Goal: Task Accomplishment & Management: Manage account settings

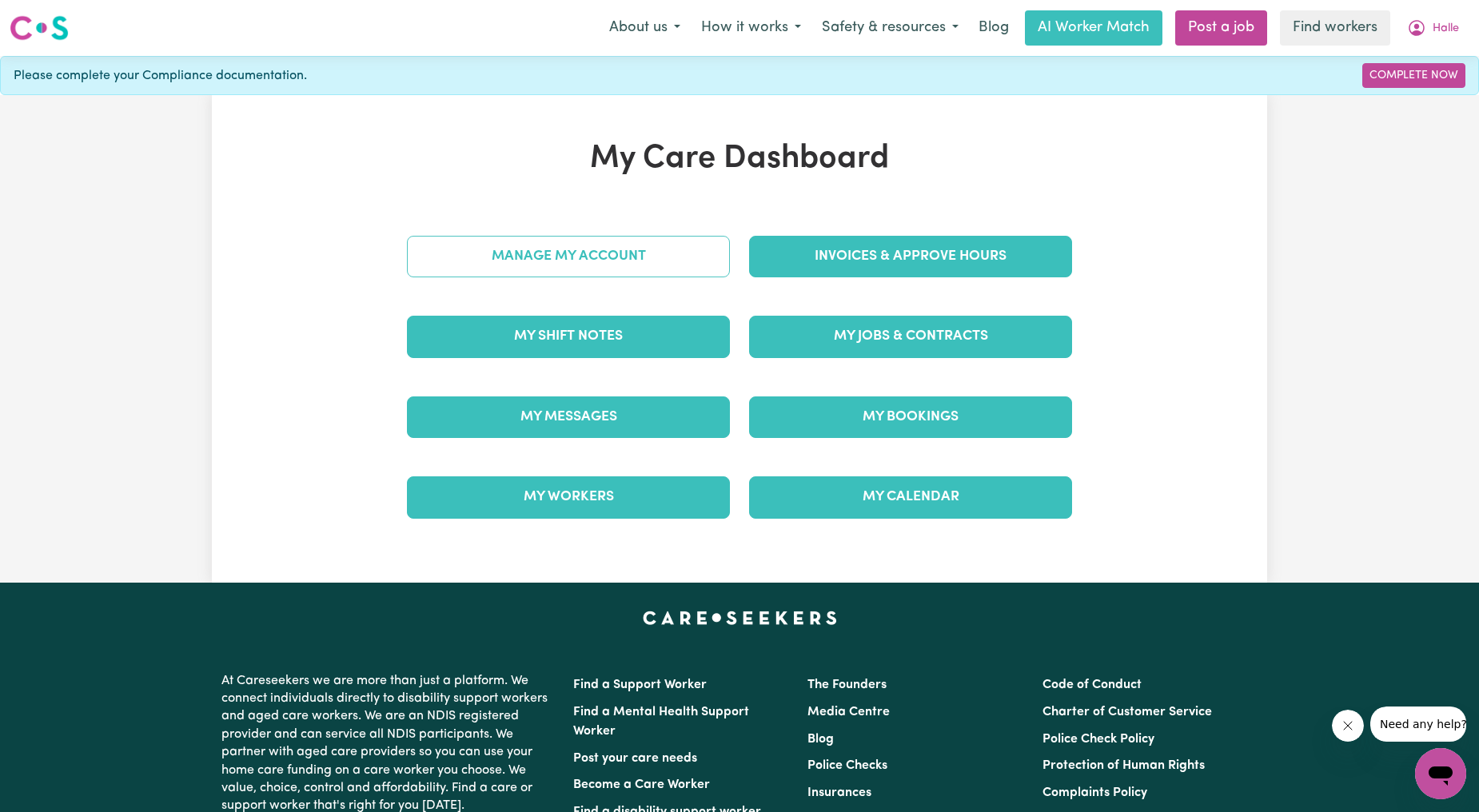
click at [523, 256] on link "Manage My Account" at bounding box center [568, 257] width 323 height 42
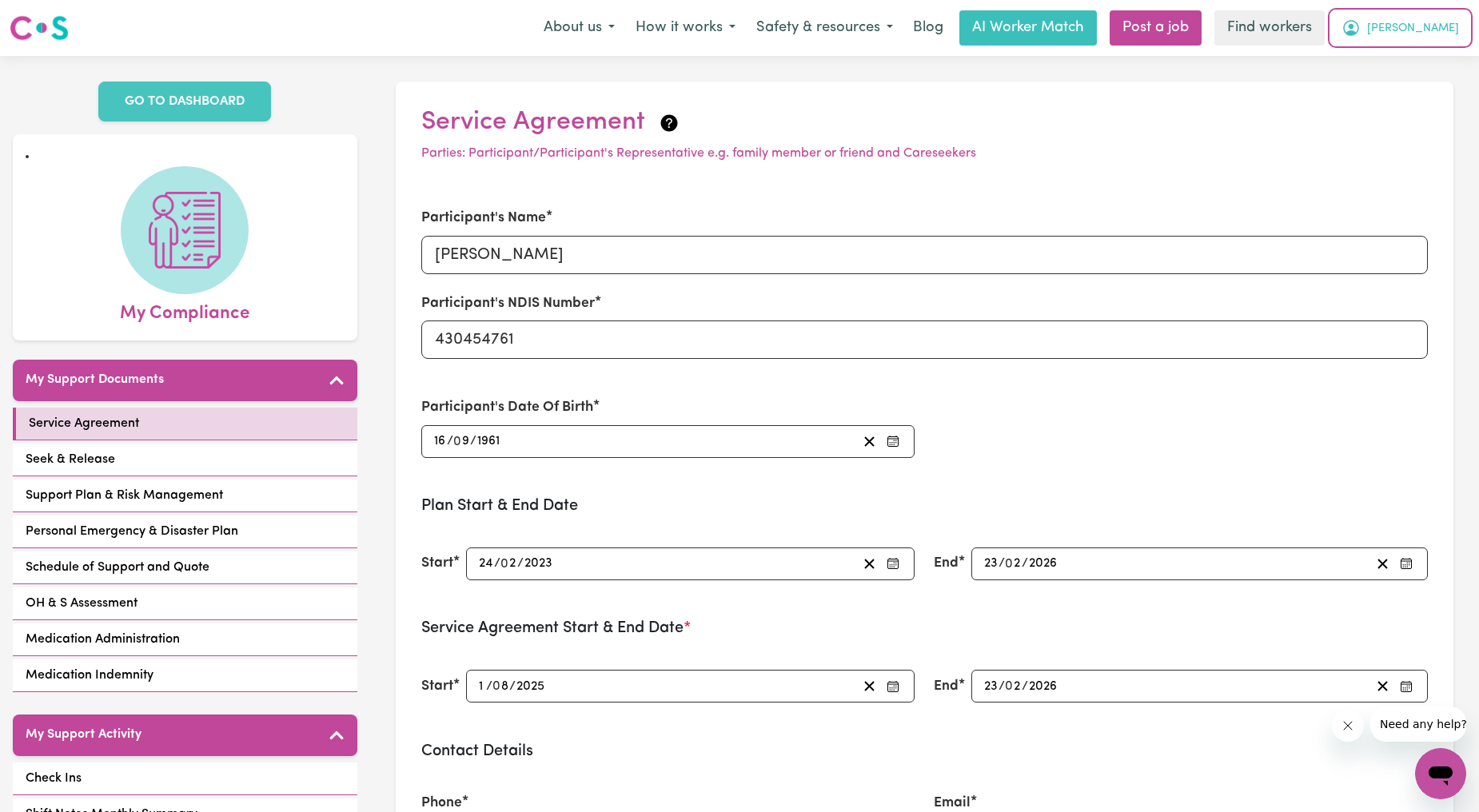
click at [1418, 27] on span "[PERSON_NAME]" at bounding box center [1413, 28] width 92 height 18
click at [1378, 88] on link "Logout" at bounding box center [1405, 92] width 126 height 30
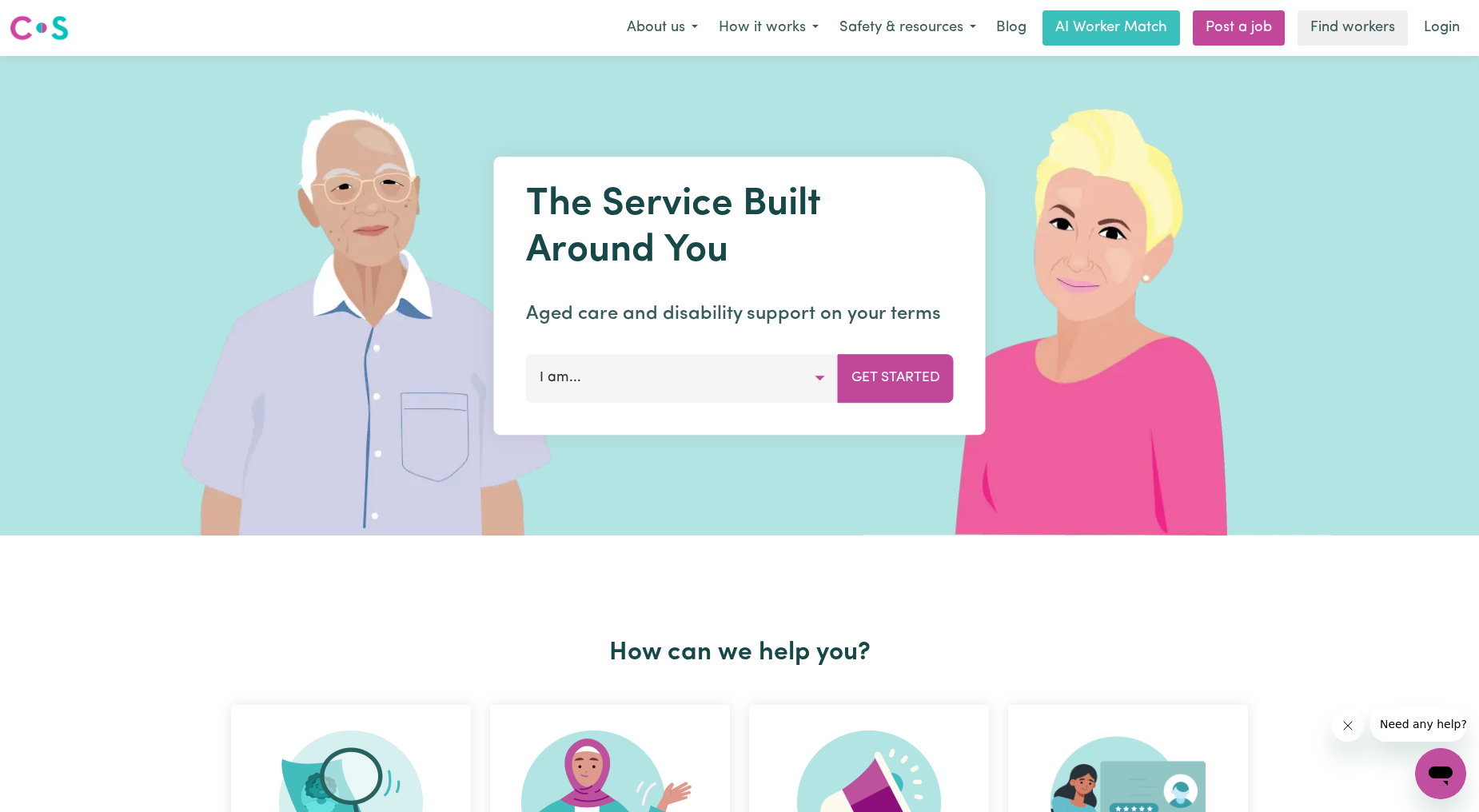
click at [1408, 20] on div "About us How it works Safety & resources Blog AI Worker Match Post a job Find w…" at bounding box center [1043, 28] width 853 height 35
click at [1427, 20] on link "Login" at bounding box center [1441, 28] width 55 height 35
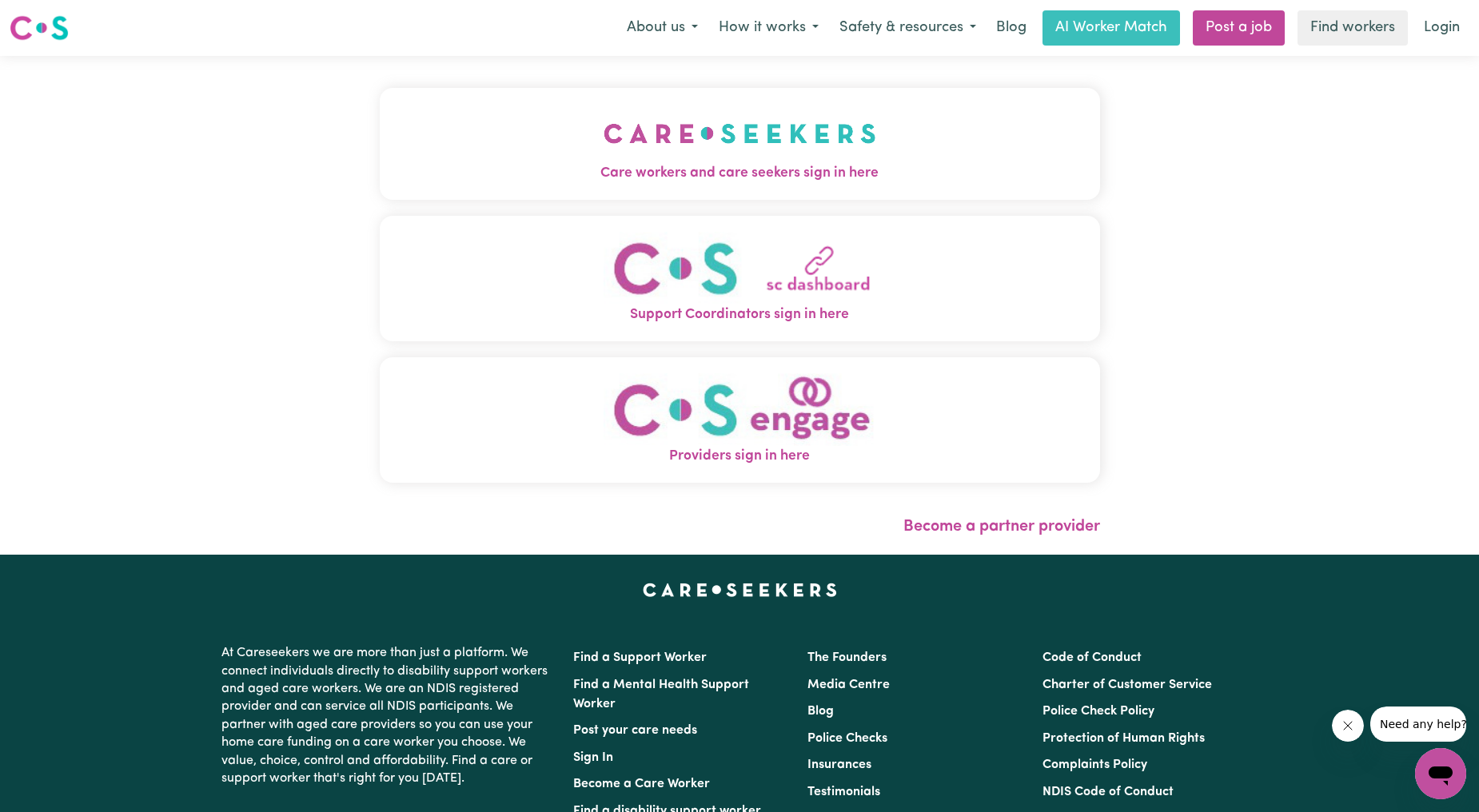
click at [627, 149] on img "Care workers and care seekers sign in here" at bounding box center [739, 133] width 272 height 60
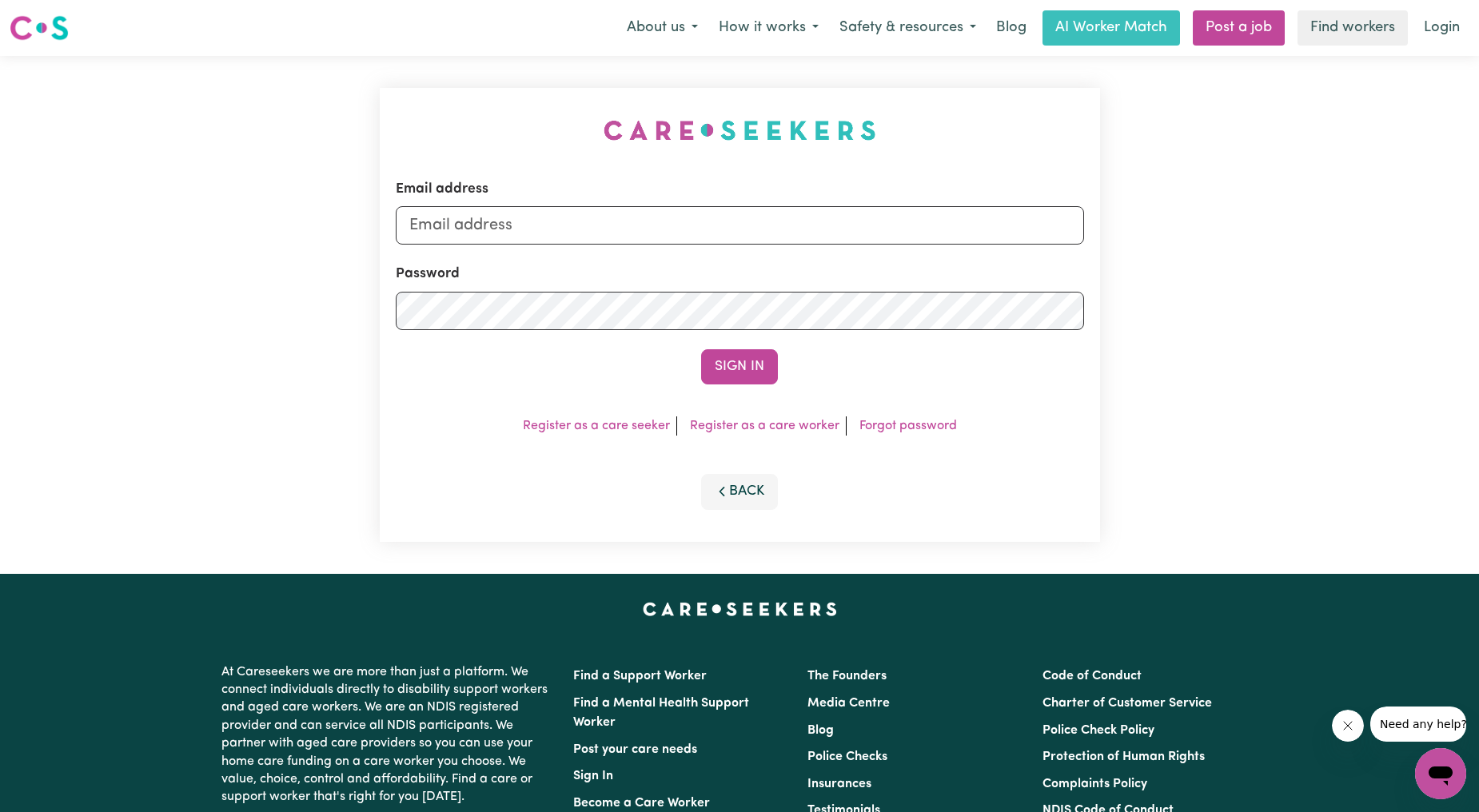
drag, startPoint x: 627, startPoint y: 149, endPoint x: 548, endPoint y: 259, distance: 135.4
click at [548, 259] on form "Email address Password Sign In" at bounding box center [739, 281] width 688 height 205
click at [518, 220] on input "Email address" at bounding box center [739, 224] width 688 height 38
drag, startPoint x: 518, startPoint y: 220, endPoint x: 480, endPoint y: 218, distance: 38.1
click at [480, 218] on input "Email address" at bounding box center [739, 224] width 688 height 38
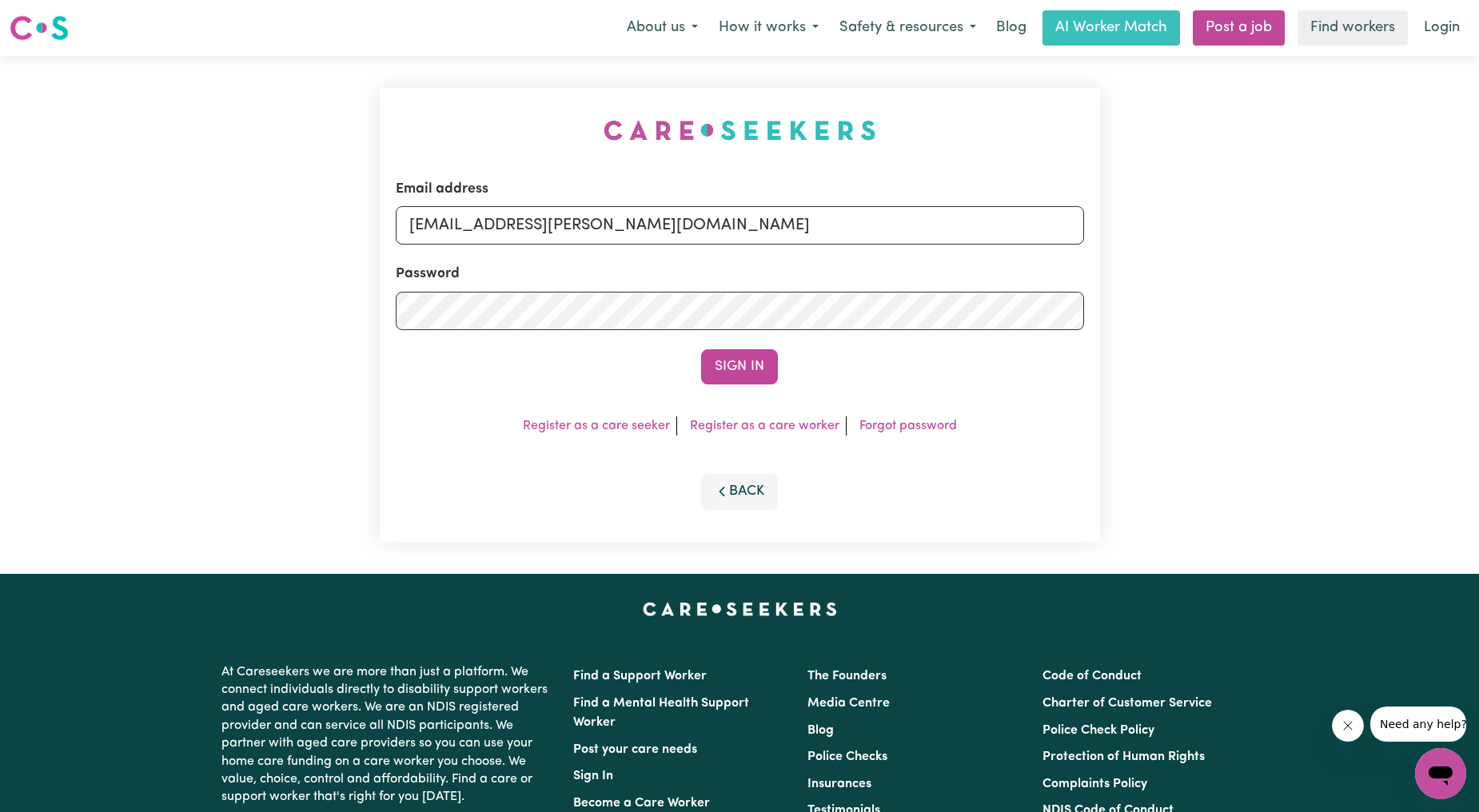
drag, startPoint x: 490, startPoint y: 223, endPoint x: 828, endPoint y: 237, distance: 338.3
click at [828, 237] on input "[EMAIL_ADDRESS][PERSON_NAME][DOMAIN_NAME]" at bounding box center [739, 224] width 688 height 38
type input "superuser~[PERSON_NAME][EMAIL_ADDRESS][DOMAIN_NAME]"
click at [749, 368] on button "Sign In" at bounding box center [739, 367] width 77 height 35
